Goal: Transaction & Acquisition: Book appointment/travel/reservation

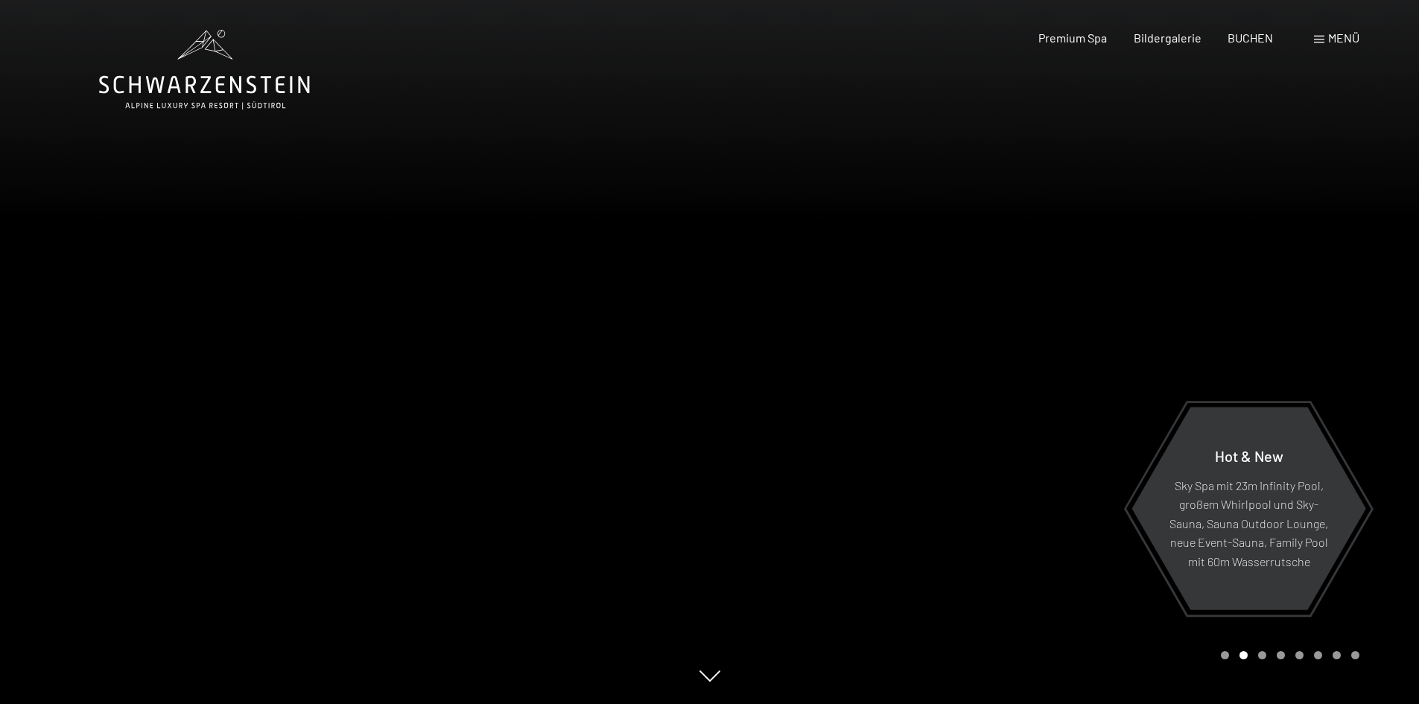
click at [1340, 37] on span "Menü" at bounding box center [1343, 38] width 31 height 14
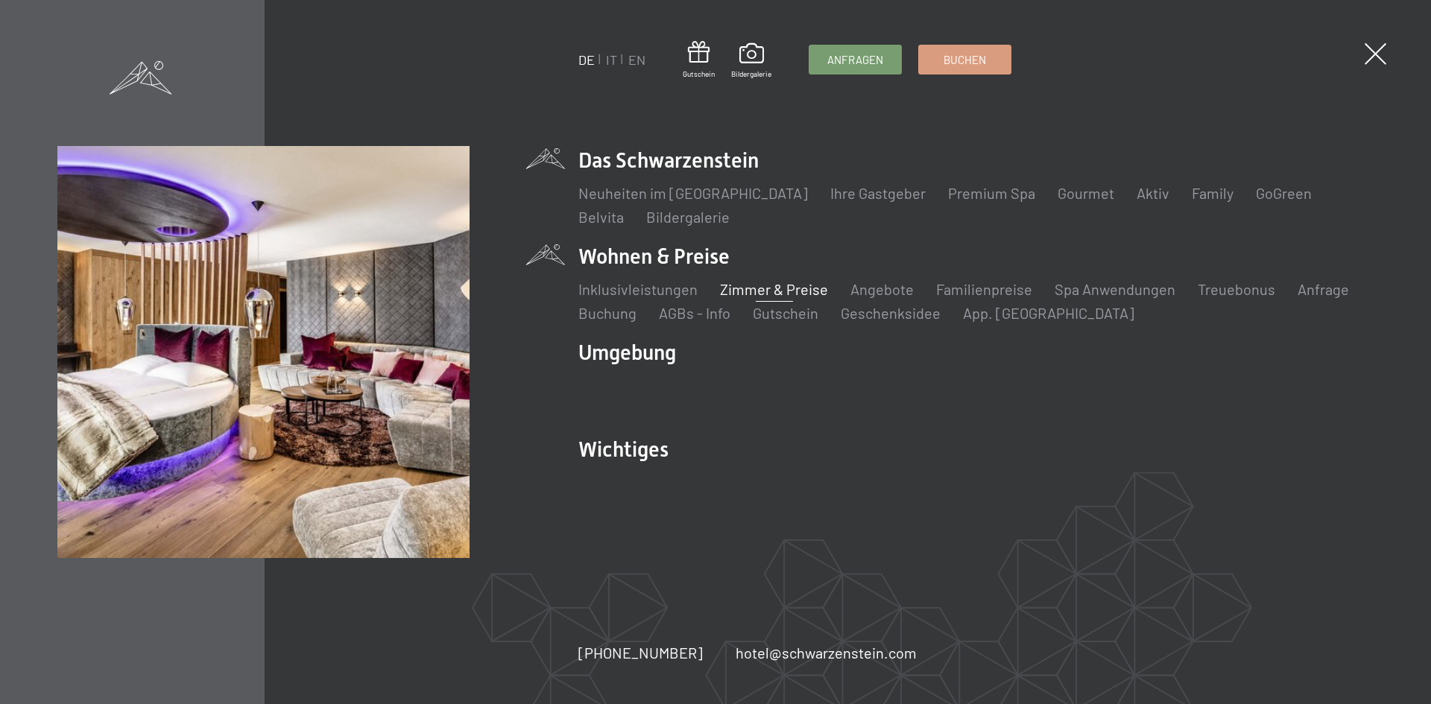
click at [750, 288] on link "Zimmer & Preise" at bounding box center [774, 289] width 108 height 18
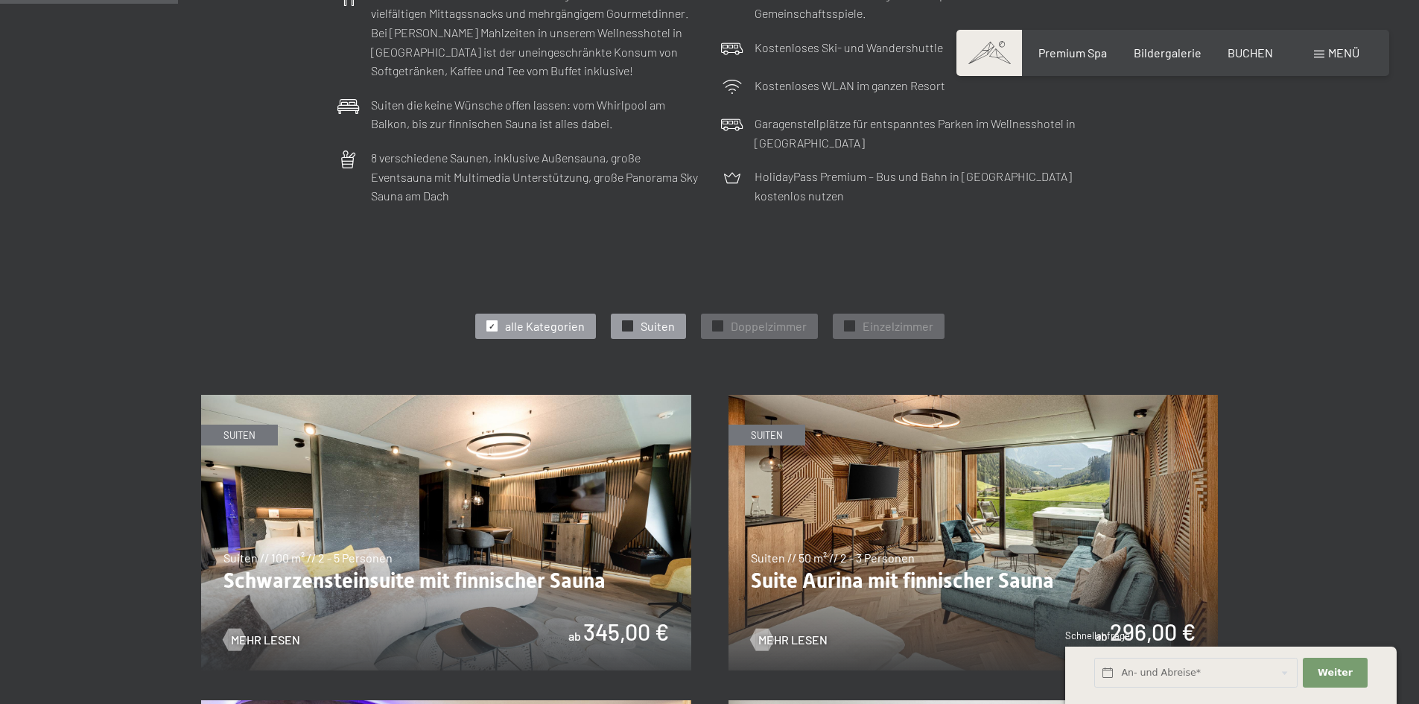
click at [661, 326] on span "Suiten" at bounding box center [658, 326] width 34 height 16
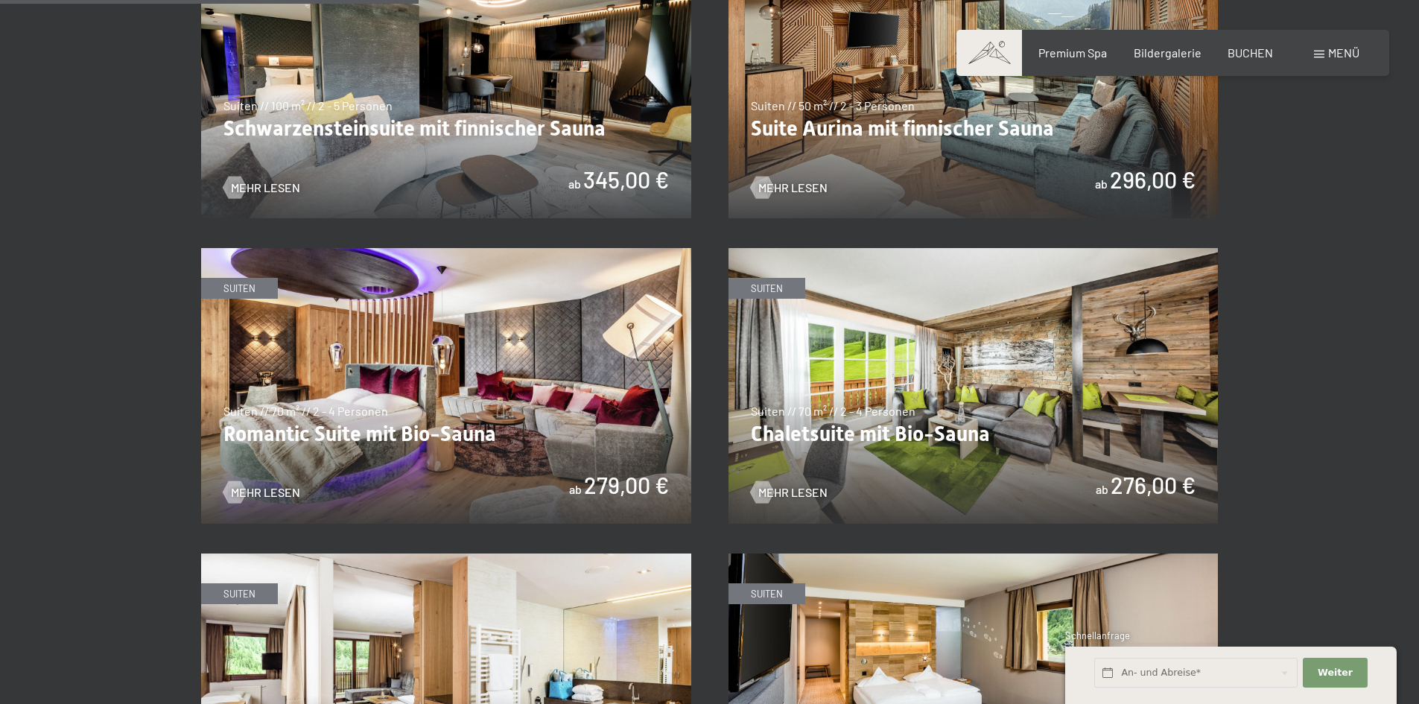
scroll to position [1043, 0]
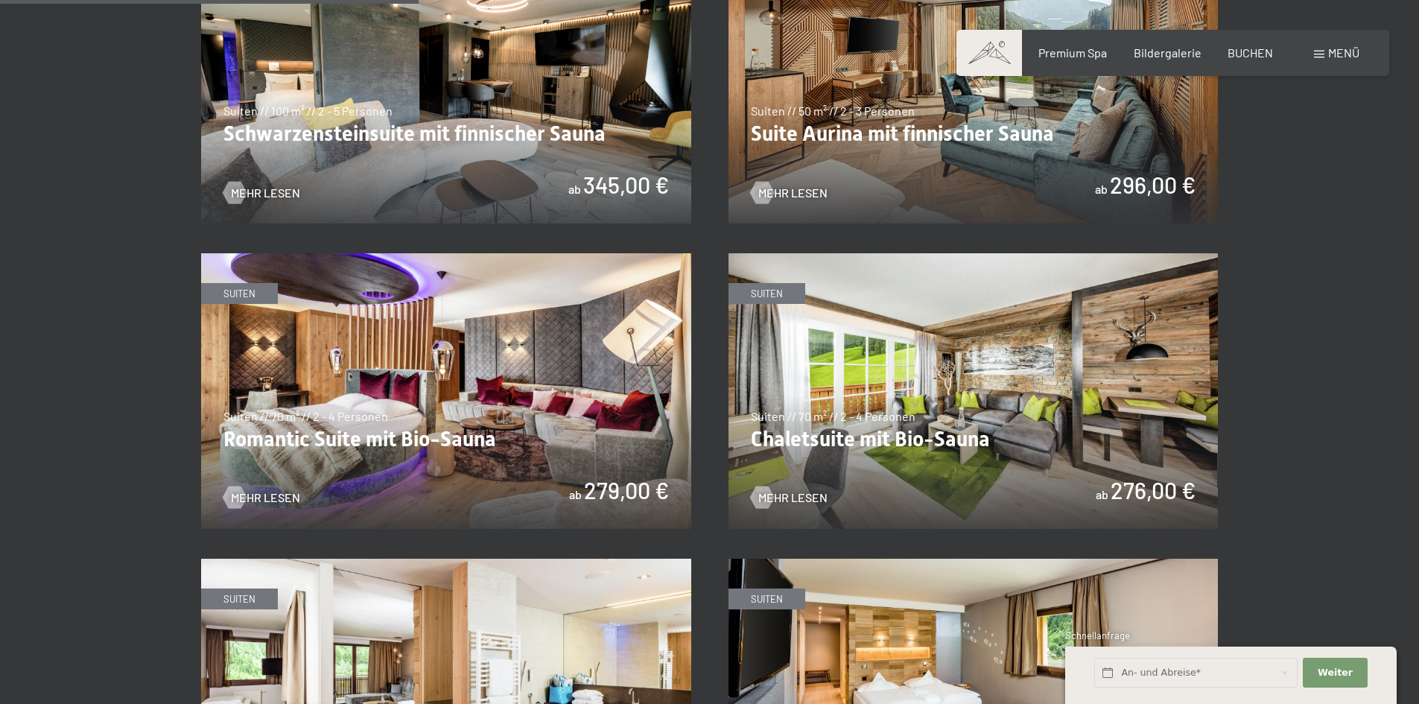
click at [536, 156] on img at bounding box center [446, 86] width 490 height 276
click at [507, 60] on img at bounding box center [446, 86] width 490 height 276
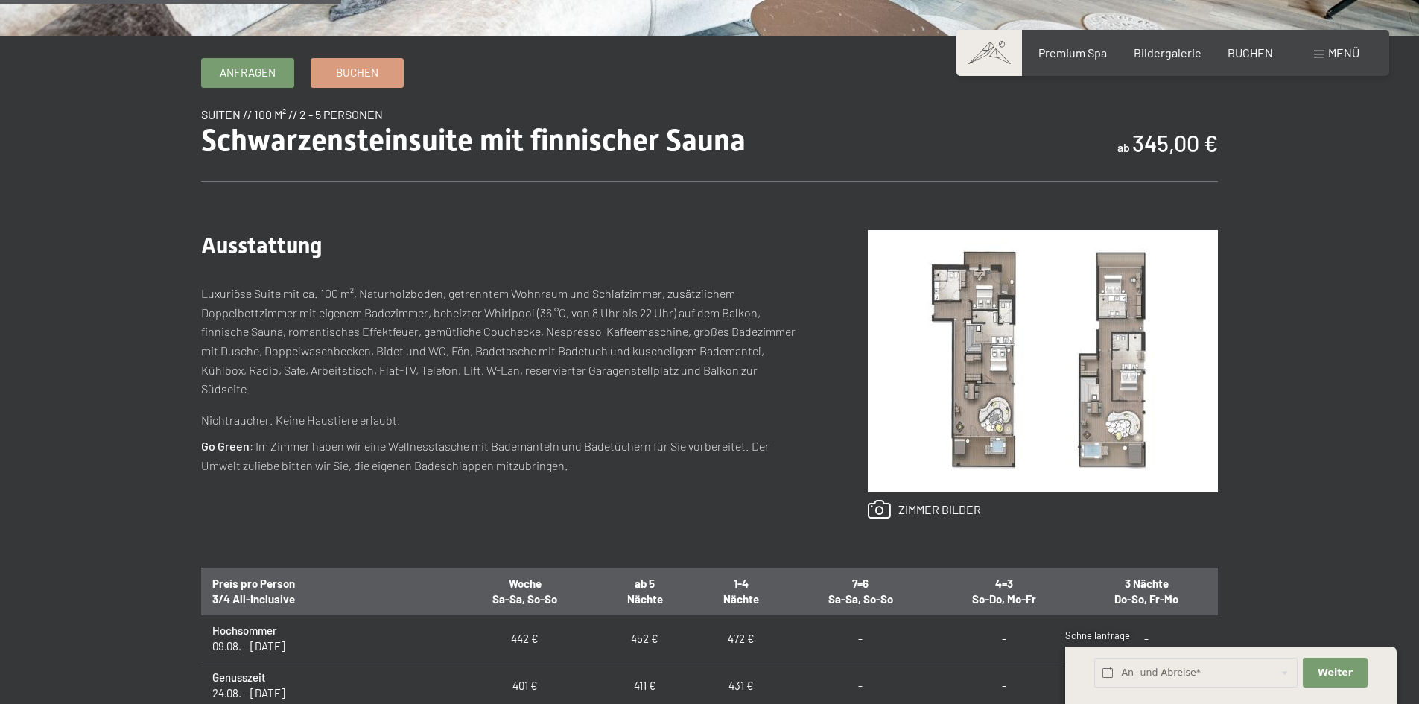
scroll to position [447, 0]
